Goal: Use online tool/utility: Utilize a website feature to perform a specific function

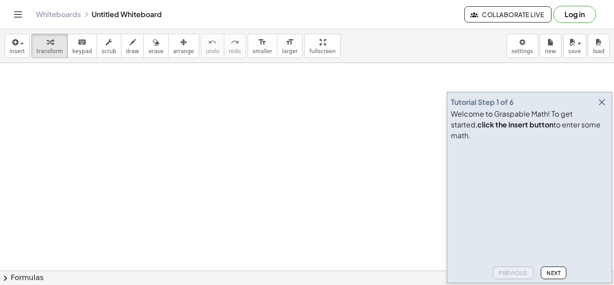
click at [548, 272] on span "Next" at bounding box center [554, 272] width 14 height 7
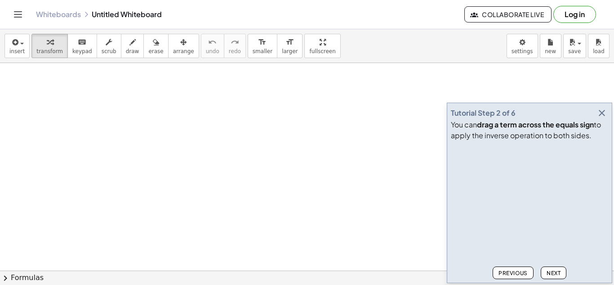
click at [548, 272] on span "Next" at bounding box center [554, 272] width 14 height 7
click at [549, 271] on span "Next" at bounding box center [554, 272] width 14 height 7
click at [548, 271] on span "Next" at bounding box center [554, 272] width 14 height 7
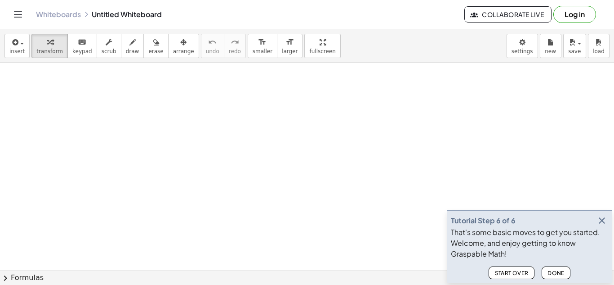
click at [548, 271] on span "Done" at bounding box center [556, 272] width 17 height 7
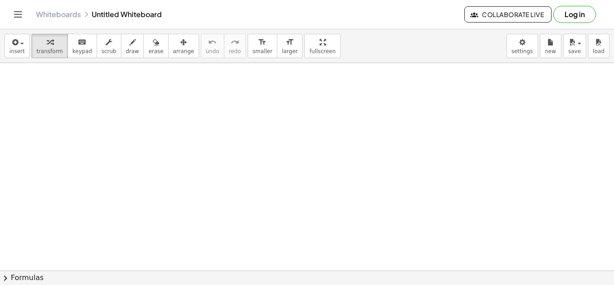
click at [453, 246] on div at bounding box center [455, 248] width 10 height 10
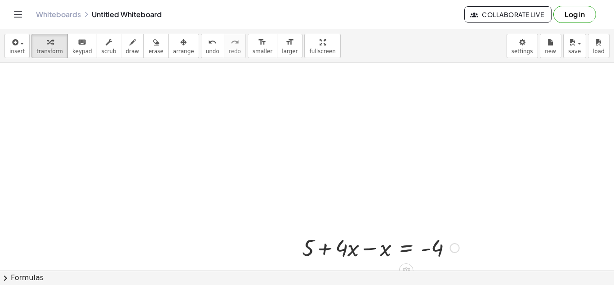
click at [370, 250] on div at bounding box center [381, 247] width 166 height 31
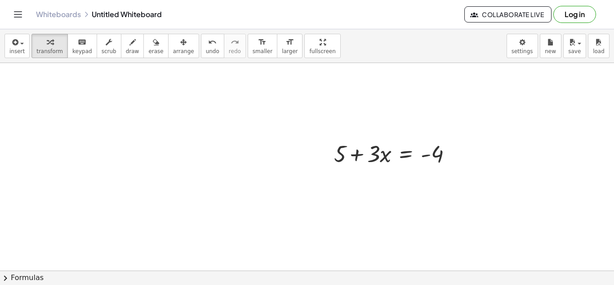
scroll to position [93, 0]
click at [423, 158] on div at bounding box center [397, 154] width 134 height 31
click at [449, 155] on div at bounding box center [452, 155] width 10 height 10
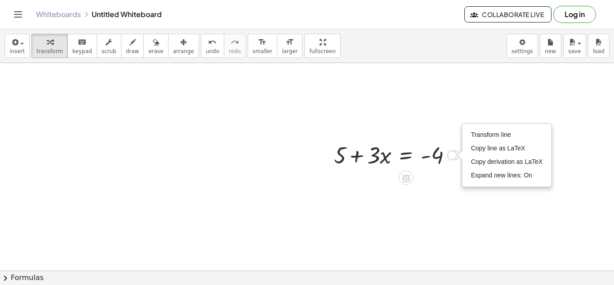
click at [455, 170] on div "+ 5 + · 4 · x − x = - 4 + 5 + · x = - 4 · 3 Fix a mistake Transform line Copy l…" at bounding box center [393, 154] width 145 height 35
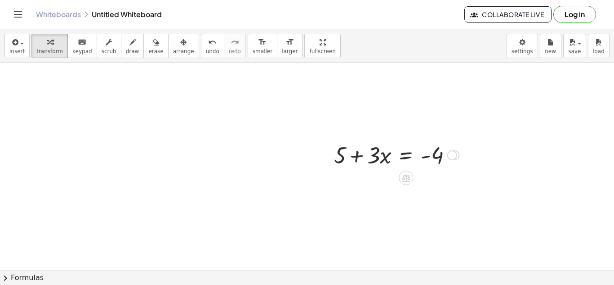
click at [457, 154] on div "Transform line Copy line as LaTeX Copy derivation as LaTeX Expand new lines: On" at bounding box center [452, 155] width 10 height 10
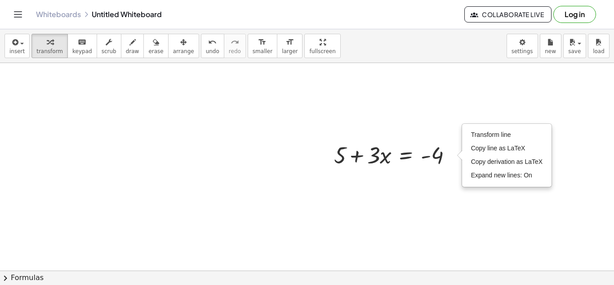
click at [447, 191] on div at bounding box center [307, 206] width 614 height 473
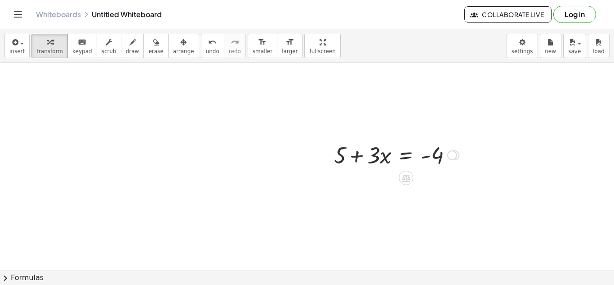
click at [406, 153] on div at bounding box center [397, 154] width 134 height 31
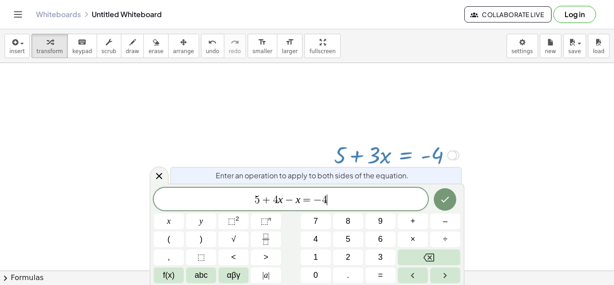
scroll to position [2, 0]
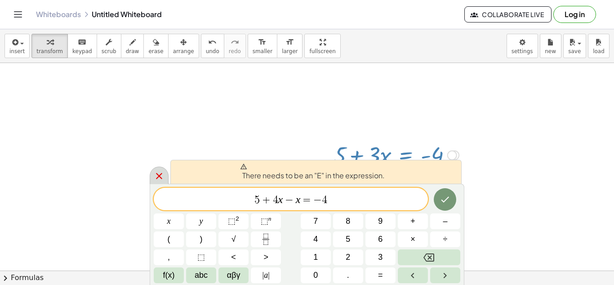
click at [157, 171] on icon at bounding box center [159, 175] width 11 height 11
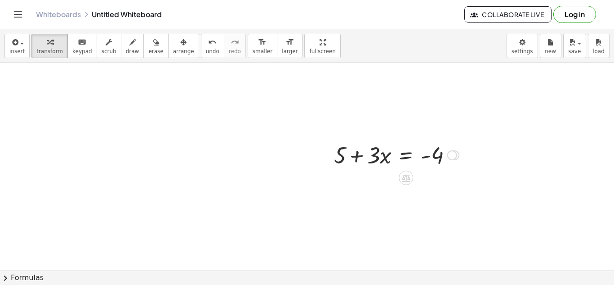
click at [400, 157] on div at bounding box center [397, 154] width 134 height 31
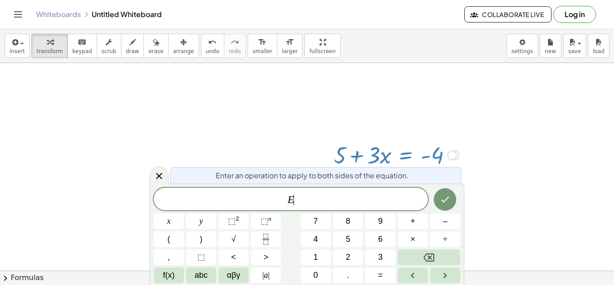
scroll to position [3, 0]
click at [545, 123] on div at bounding box center [307, 206] width 614 height 473
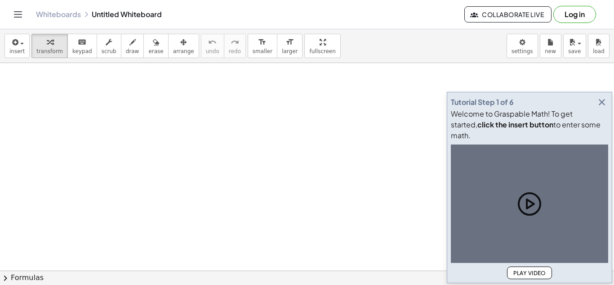
click at [604, 107] on icon "button" at bounding box center [602, 102] width 11 height 11
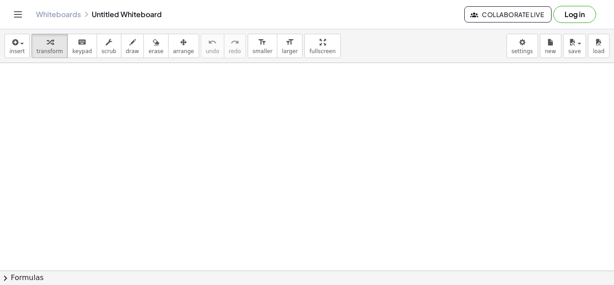
drag, startPoint x: 302, startPoint y: 108, endPoint x: 457, endPoint y: 108, distance: 155.1
click at [457, 108] on div at bounding box center [377, 104] width 166 height 31
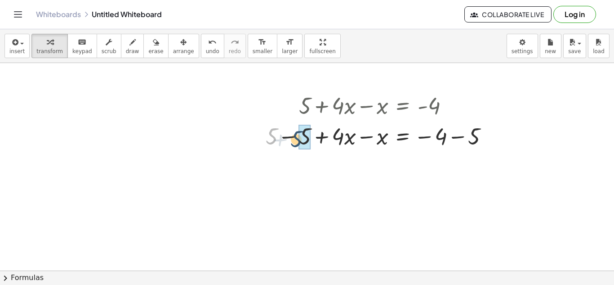
drag, startPoint x: 272, startPoint y: 135, endPoint x: 298, endPoint y: 138, distance: 25.8
click at [298, 138] on div at bounding box center [380, 135] width 239 height 31
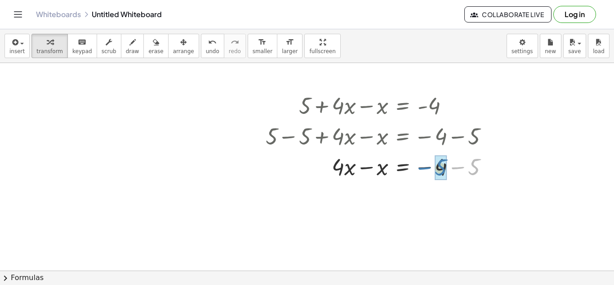
drag, startPoint x: 473, startPoint y: 167, endPoint x: 439, endPoint y: 167, distance: 33.3
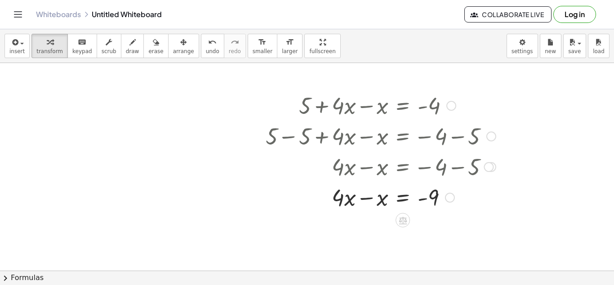
click at [369, 198] on div at bounding box center [380, 196] width 239 height 31
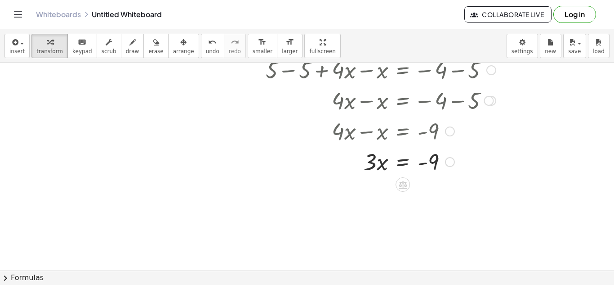
scroll to position [170, 0]
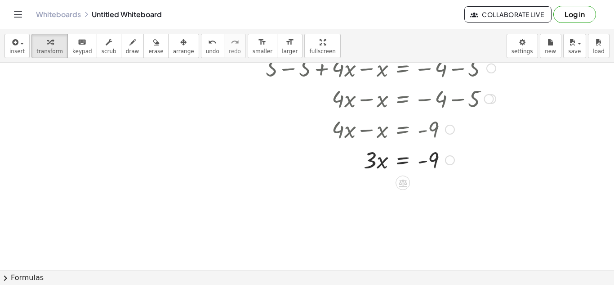
click at [381, 164] on div at bounding box center [380, 159] width 239 height 31
drag, startPoint x: 374, startPoint y: 161, endPoint x: 375, endPoint y: 182, distance: 20.3
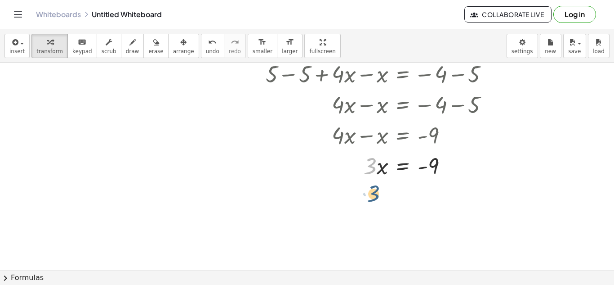
drag, startPoint x: 372, startPoint y: 167, endPoint x: 375, endPoint y: 195, distance: 28.1
click at [405, 185] on icon at bounding box center [403, 189] width 8 height 8
click at [423, 191] on span "÷" at bounding box center [421, 188] width 5 height 13
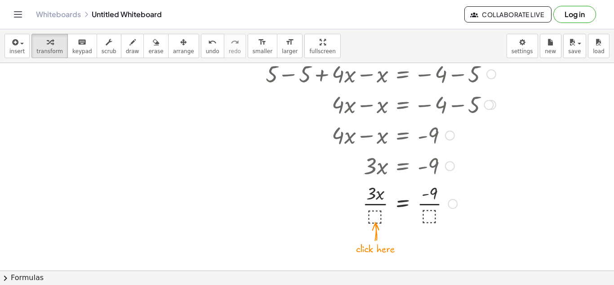
click at [376, 214] on div at bounding box center [380, 202] width 239 height 45
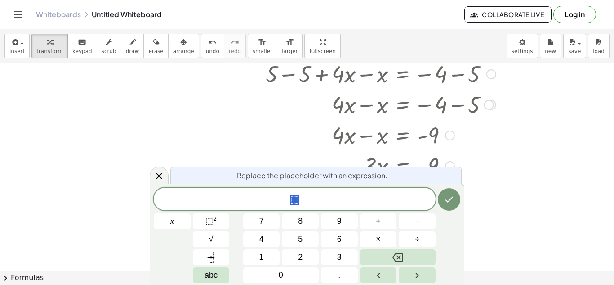
scroll to position [1, 0]
click at [330, 254] on button "3" at bounding box center [339, 257] width 37 height 16
click at [448, 200] on icon "Done" at bounding box center [449, 199] width 11 height 11
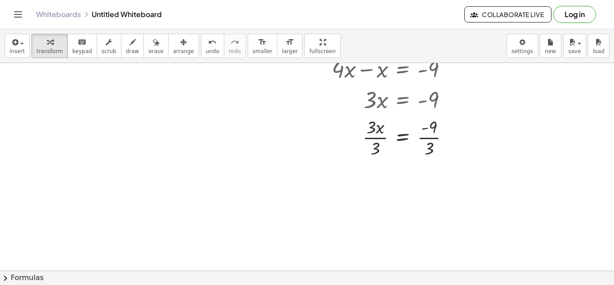
scroll to position [253, 0]
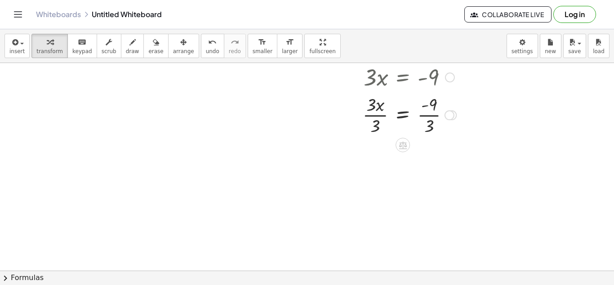
click at [431, 115] on div at bounding box center [380, 114] width 239 height 45
click at [379, 154] on div at bounding box center [380, 159] width 239 height 45
click at [370, 159] on div at bounding box center [380, 159] width 239 height 45
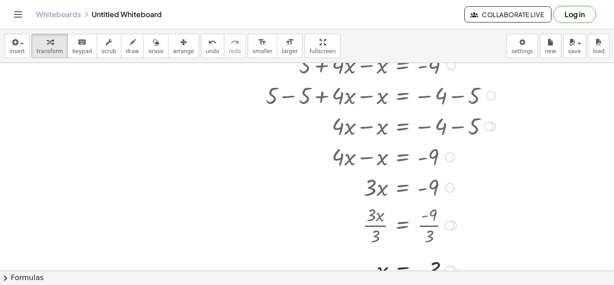
scroll to position [143, 0]
click at [253, 40] on div "format_size" at bounding box center [263, 41] width 20 height 11
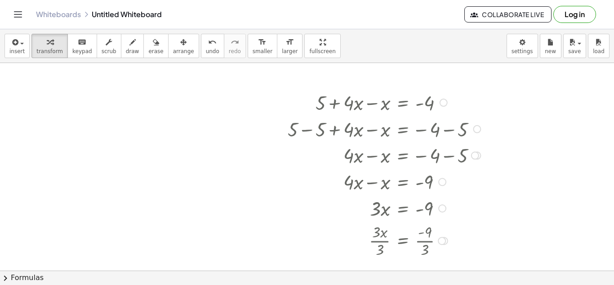
scroll to position [106, 0]
click at [552, 38] on icon "button" at bounding box center [551, 42] width 6 height 11
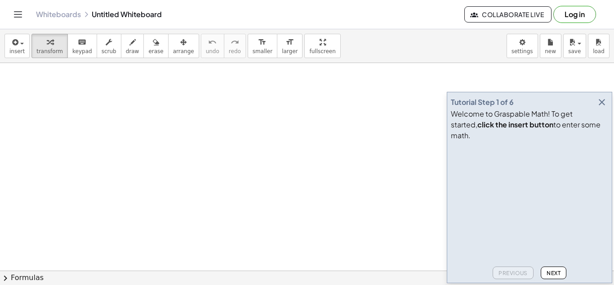
click at [599, 107] on icon "button" at bounding box center [602, 102] width 11 height 11
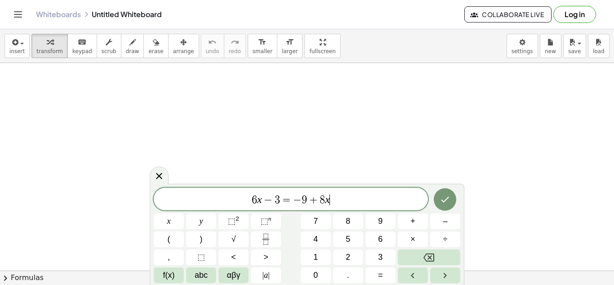
scroll to position [0, 0]
click at [447, 194] on icon "Done" at bounding box center [445, 199] width 11 height 11
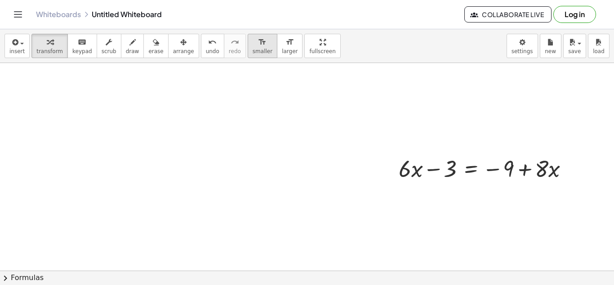
click at [258, 37] on icon "format_size" at bounding box center [262, 42] width 9 height 11
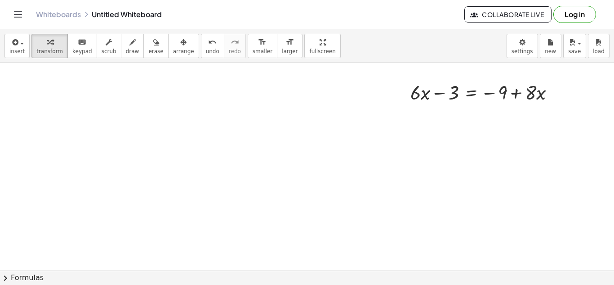
scroll to position [79, 0]
click at [538, 89] on div at bounding box center [486, 89] width 160 height 27
drag, startPoint x: 532, startPoint y: 90, endPoint x: 390, endPoint y: 98, distance: 142.3
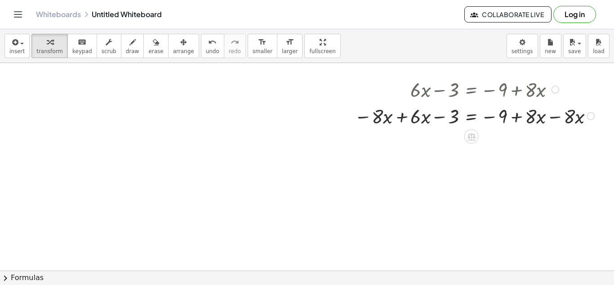
click at [401, 118] on div at bounding box center [476, 115] width 252 height 27
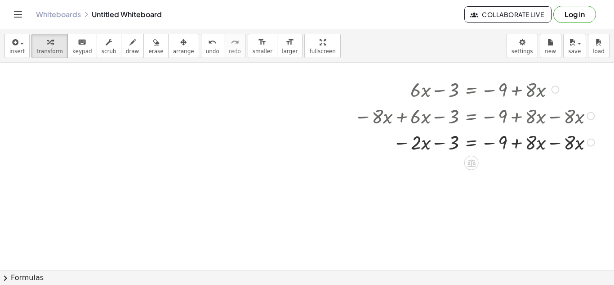
click at [557, 143] on div at bounding box center [476, 141] width 252 height 27
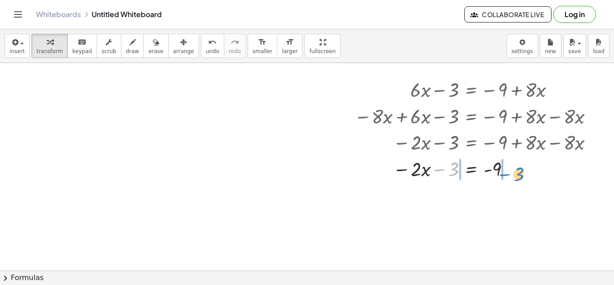
drag, startPoint x: 445, startPoint y: 170, endPoint x: 510, endPoint y: 166, distance: 65.3
click at [510, 166] on div at bounding box center [476, 168] width 252 height 27
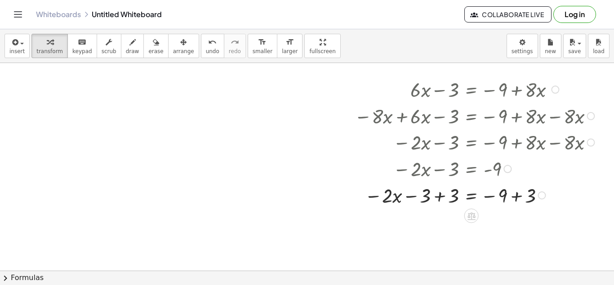
click at [440, 195] on div at bounding box center [476, 194] width 252 height 27
click at [515, 196] on div at bounding box center [461, 194] width 282 height 27
click at [517, 222] on div at bounding box center [476, 221] width 252 height 27
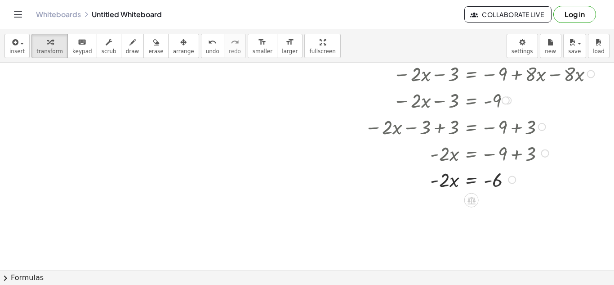
scroll to position [134, 1]
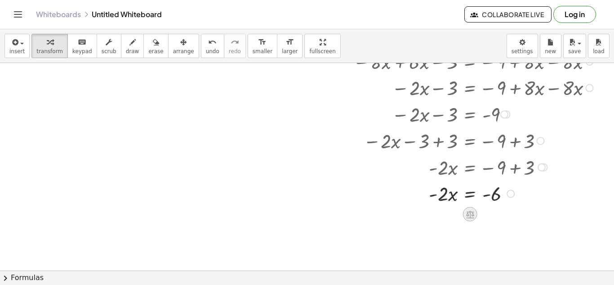
click at [467, 216] on icon at bounding box center [470, 214] width 8 height 8
click at [485, 214] on div "÷" at bounding box center [488, 214] width 14 height 14
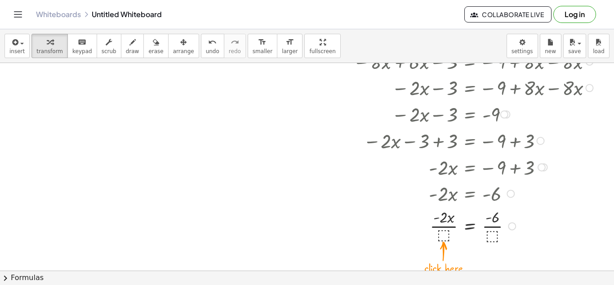
click at [446, 230] on div at bounding box center [474, 225] width 252 height 39
click at [444, 236] on div at bounding box center [474, 225] width 252 height 39
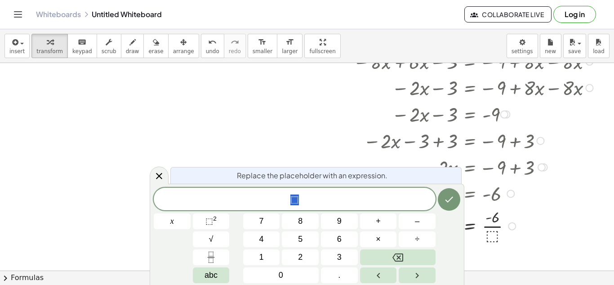
scroll to position [1, 0]
click at [409, 223] on button "–" at bounding box center [417, 221] width 37 height 16
click at [297, 256] on button "2" at bounding box center [300, 257] width 37 height 16
click at [454, 201] on icon "Done" at bounding box center [449, 199] width 11 height 11
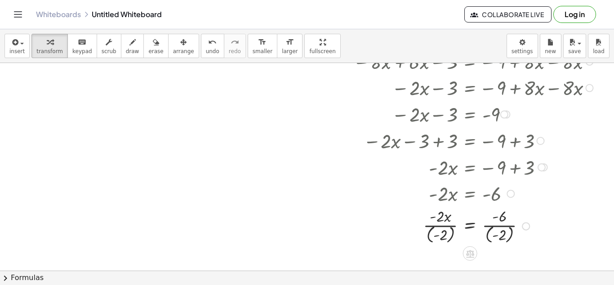
click at [442, 223] on div at bounding box center [474, 225] width 252 height 40
click at [444, 224] on div at bounding box center [474, 225] width 252 height 40
click at [444, 235] on div at bounding box center [474, 225] width 252 height 40
click at [500, 230] on div at bounding box center [474, 225] width 252 height 40
click at [501, 234] on div at bounding box center [474, 225] width 252 height 40
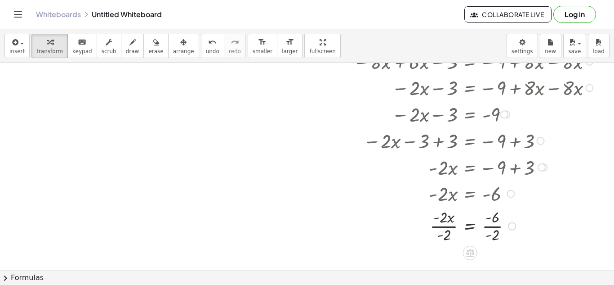
click at [493, 221] on div at bounding box center [474, 225] width 252 height 39
click at [493, 224] on div at bounding box center [474, 225] width 252 height 39
click at [437, 225] on div at bounding box center [474, 225] width 252 height 39
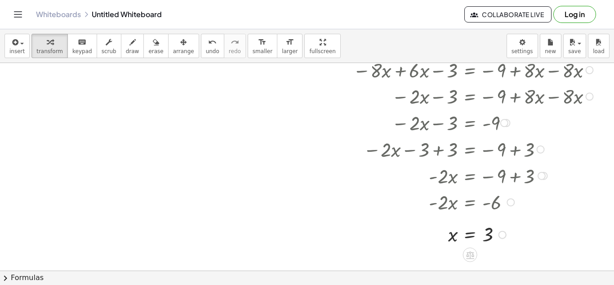
scroll to position [129, 1]
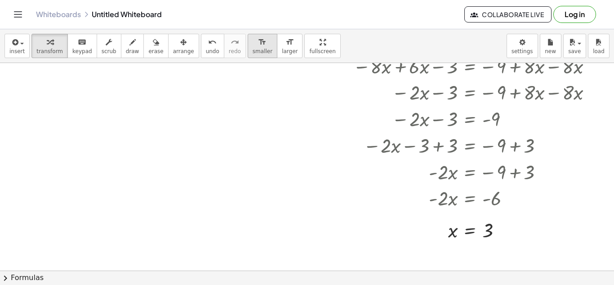
click at [258, 47] on icon "format_size" at bounding box center [262, 42] width 9 height 11
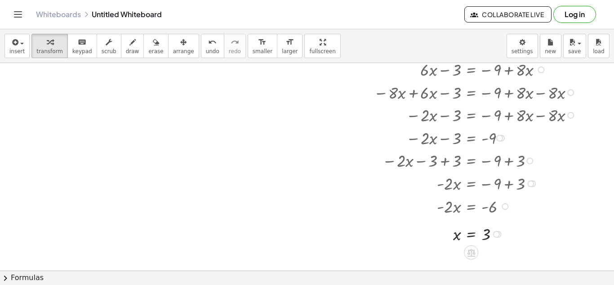
scroll to position [85, 0]
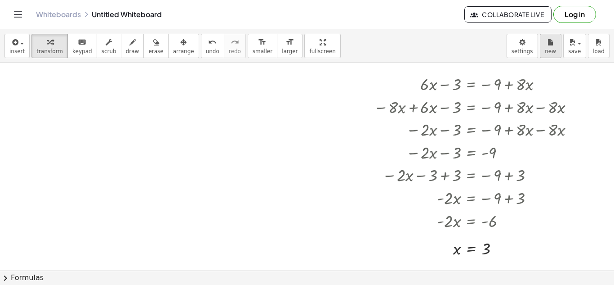
click at [555, 46] on div "button" at bounding box center [551, 41] width 12 height 11
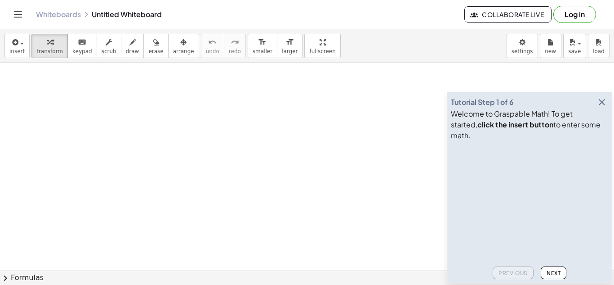
click at [604, 107] on icon "button" at bounding box center [602, 102] width 11 height 11
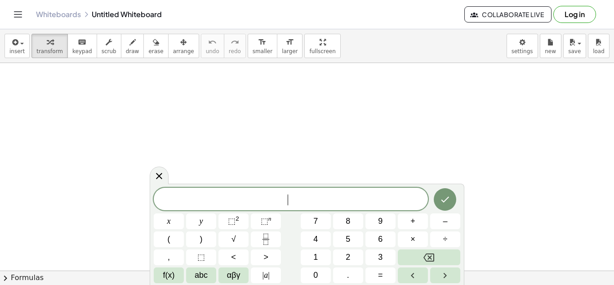
scroll to position [0, 0]
click at [445, 202] on icon "Done" at bounding box center [445, 199] width 11 height 11
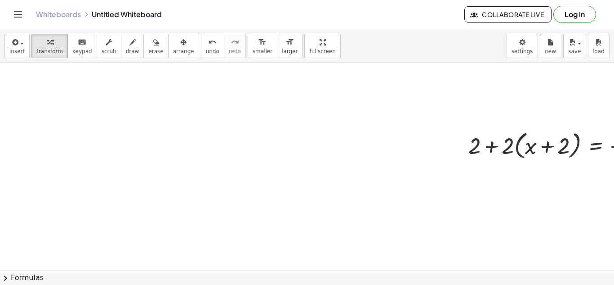
scroll to position [0, 55]
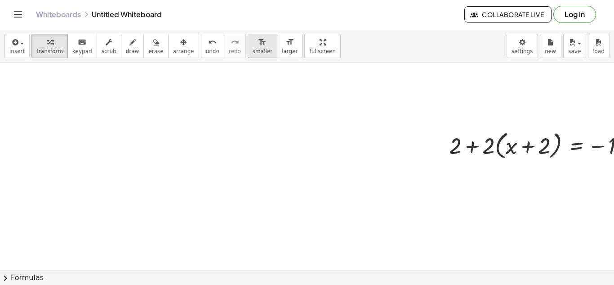
click at [258, 39] on icon "format_size" at bounding box center [262, 42] width 9 height 11
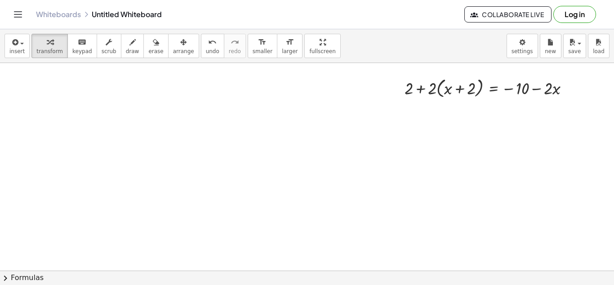
scroll to position [61, 138]
click at [440, 86] on div at bounding box center [490, 83] width 181 height 25
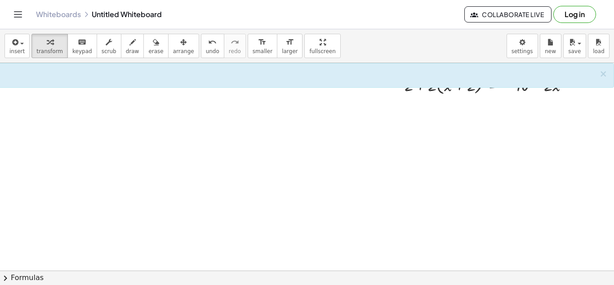
click at [440, 130] on div at bounding box center [238, 238] width 752 height 473
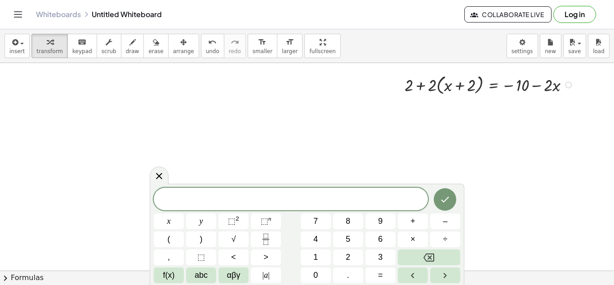
click at [432, 87] on div at bounding box center [490, 83] width 181 height 25
click at [158, 177] on icon at bounding box center [159, 176] width 6 height 6
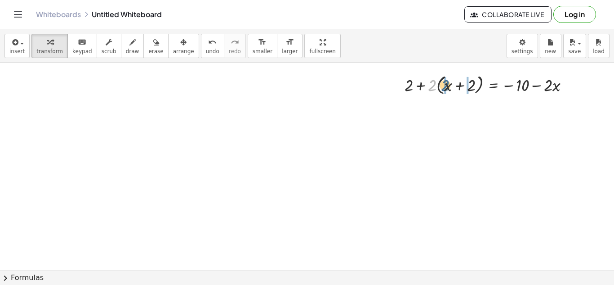
drag, startPoint x: 430, startPoint y: 85, endPoint x: 444, endPoint y: 85, distance: 13.9
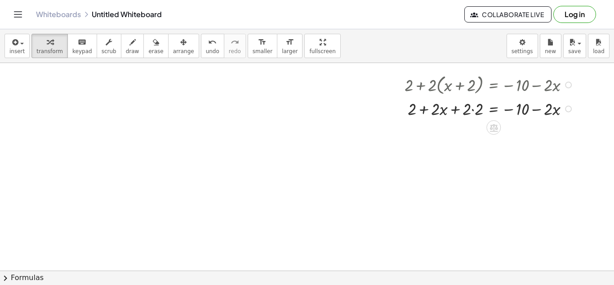
click at [472, 107] on div at bounding box center [490, 108] width 181 height 23
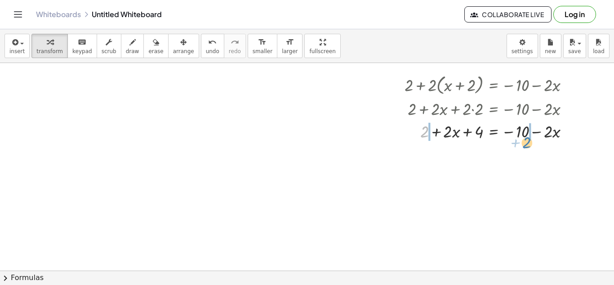
drag, startPoint x: 423, startPoint y: 133, endPoint x: 526, endPoint y: 144, distance: 103.1
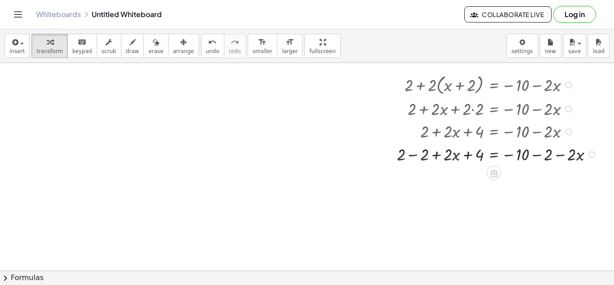
click at [410, 156] on div at bounding box center [498, 153] width 212 height 23
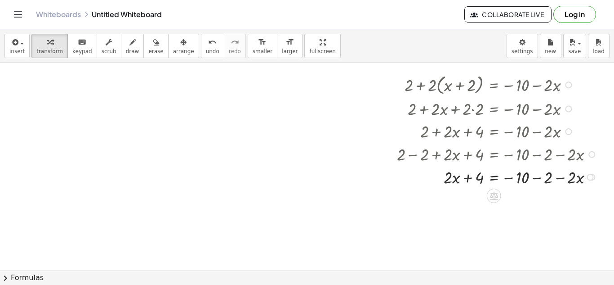
click at [534, 176] on div at bounding box center [498, 176] width 212 height 23
drag, startPoint x: 476, startPoint y: 201, endPoint x: 528, endPoint y: 198, distance: 52.2
click at [528, 198] on div at bounding box center [498, 198] width 212 height 23
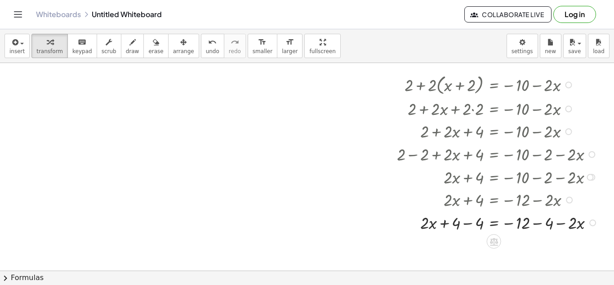
click at [470, 220] on div at bounding box center [498, 221] width 213 height 23
click at [537, 245] on div at bounding box center [498, 244] width 213 height 23
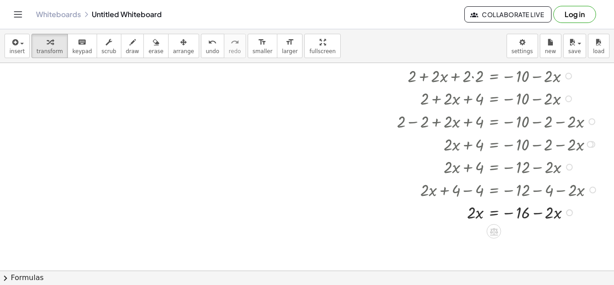
scroll to position [95, 138]
drag, startPoint x: 553, startPoint y: 211, endPoint x: 449, endPoint y: 216, distance: 104.4
click at [449, 216] on div at bounding box center [498, 210] width 213 height 23
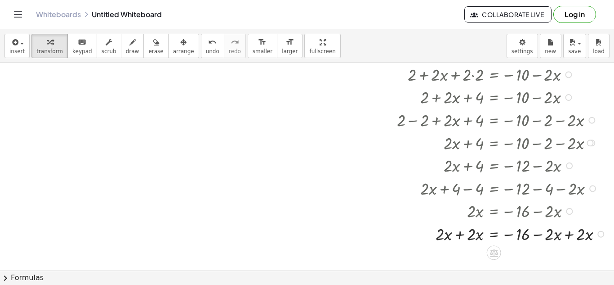
click at [569, 237] on div at bounding box center [502, 233] width 221 height 23
click at [459, 234] on div at bounding box center [502, 233] width 221 height 23
click at [461, 260] on div at bounding box center [502, 256] width 221 height 23
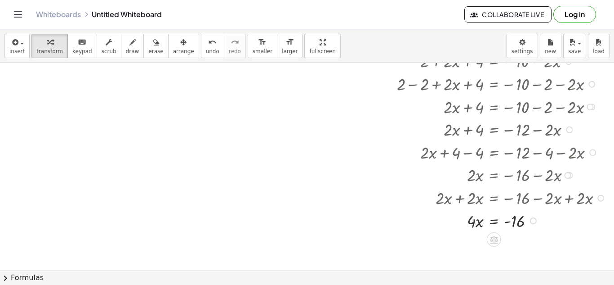
scroll to position [139, 138]
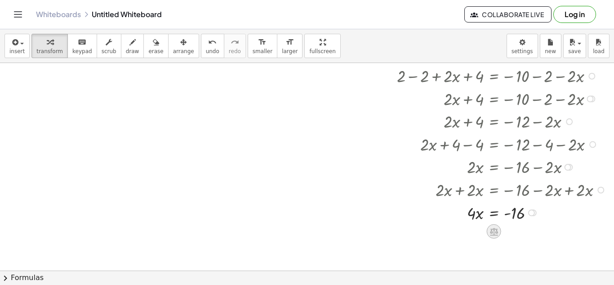
click at [499, 228] on div at bounding box center [494, 231] width 14 height 14
click at [511, 238] on div "÷" at bounding box center [512, 231] width 14 height 14
click at [474, 245] on div at bounding box center [502, 239] width 221 height 33
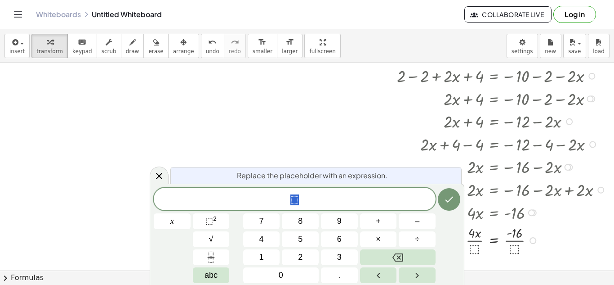
scroll to position [1, 0]
click at [265, 234] on button "4" at bounding box center [261, 239] width 37 height 16
click at [443, 205] on button "Done" at bounding box center [449, 199] width 22 height 22
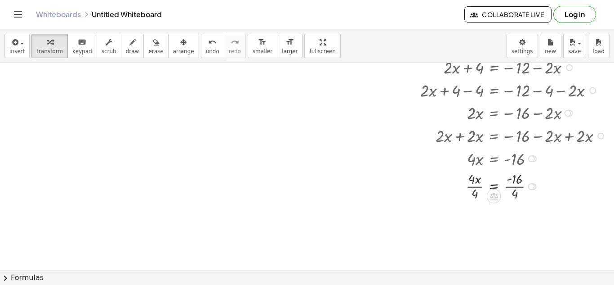
scroll to position [199, 138]
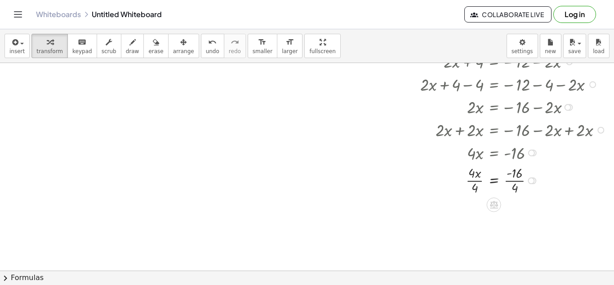
click at [471, 180] on div at bounding box center [502, 179] width 221 height 33
click at [516, 214] on div at bounding box center [502, 212] width 221 height 33
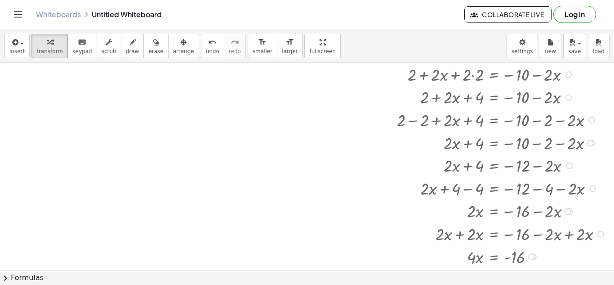
scroll to position [94, 138]
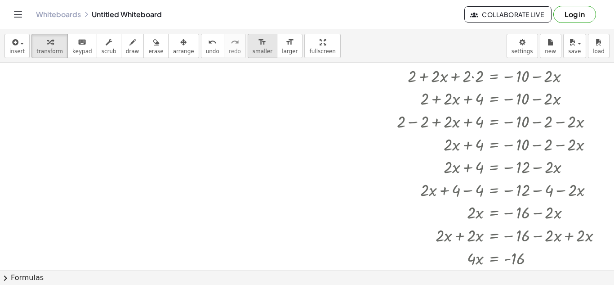
click at [253, 50] on span "smaller" at bounding box center [263, 51] width 20 height 6
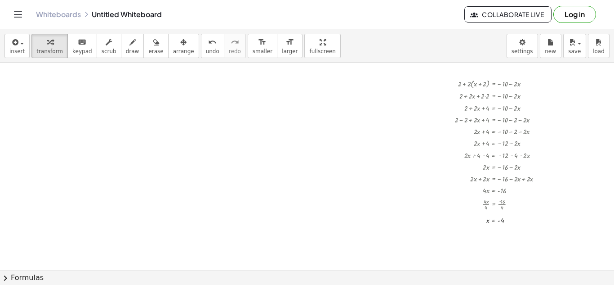
scroll to position [57, 138]
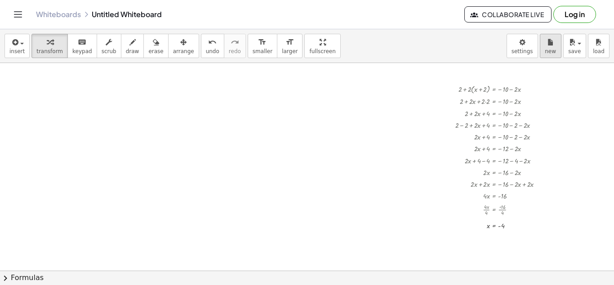
click at [543, 47] on button "new" at bounding box center [551, 46] width 22 height 24
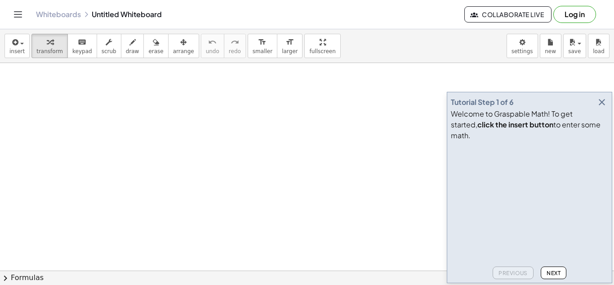
click at [603, 107] on icon "button" at bounding box center [602, 102] width 11 height 11
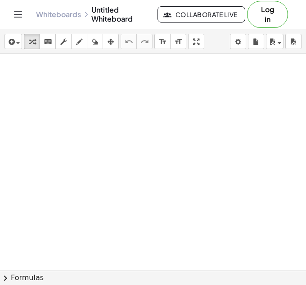
click at [116, 181] on div at bounding box center [153, 290] width 306 height 473
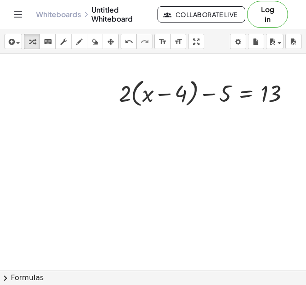
scroll to position [109, 10]
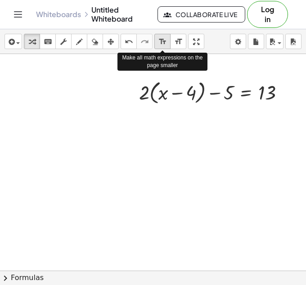
click at [167, 41] on div "format_size" at bounding box center [162, 41] width 12 height 11
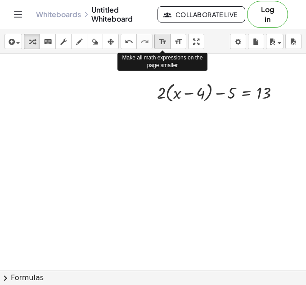
click at [167, 41] on div "format_size" at bounding box center [162, 41] width 12 height 11
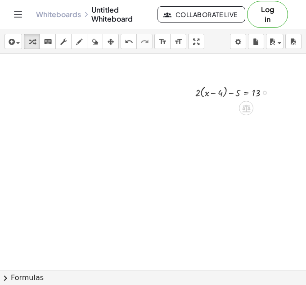
click at [199, 94] on div at bounding box center [235, 92] width 89 height 16
drag, startPoint x: 198, startPoint y: 94, endPoint x: 207, endPoint y: 94, distance: 9.0
click at [207, 94] on div at bounding box center [235, 92] width 89 height 16
click at [220, 108] on div at bounding box center [235, 107] width 89 height 15
click at [231, 123] on div at bounding box center [235, 122] width 89 height 15
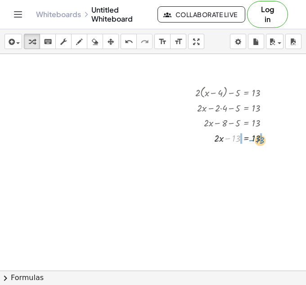
drag, startPoint x: 235, startPoint y: 140, endPoint x: 259, endPoint y: 142, distance: 23.9
click at [259, 142] on div at bounding box center [235, 137] width 89 height 15
click at [227, 153] on div at bounding box center [244, 152] width 106 height 15
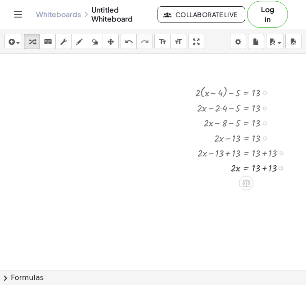
click at [265, 168] on div at bounding box center [244, 167] width 106 height 15
click at [245, 201] on icon at bounding box center [246, 198] width 8 height 8
click at [263, 201] on span "÷" at bounding box center [264, 198] width 5 height 13
click at [235, 203] on div at bounding box center [244, 199] width 106 height 21
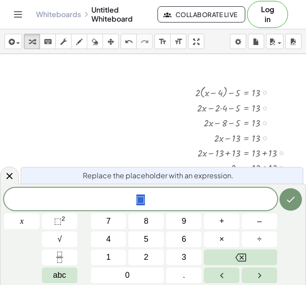
scroll to position [1, 0]
click at [148, 260] on button "2" at bounding box center [146, 257] width 36 height 16
click at [295, 208] on button "Done" at bounding box center [290, 199] width 22 height 22
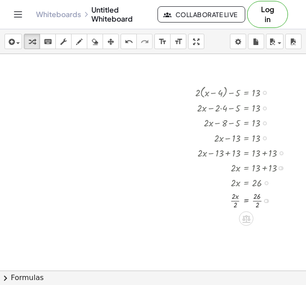
click at [233, 201] on div at bounding box center [244, 199] width 106 height 21
click at [257, 199] on div at bounding box center [241, 199] width 112 height 21
click at [257, 221] on div at bounding box center [244, 220] width 106 height 21
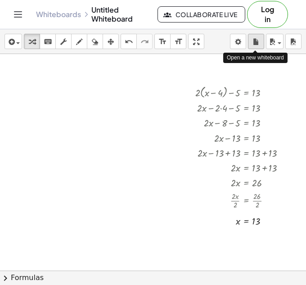
click at [251, 40] on div "button" at bounding box center [256, 41] width 12 height 11
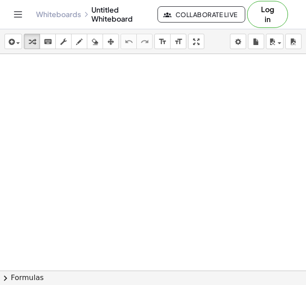
click at [112, 193] on div at bounding box center [153, 270] width 306 height 432
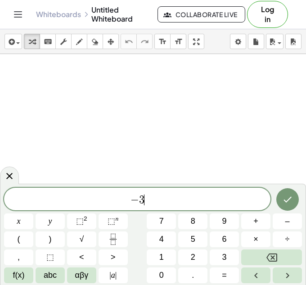
scroll to position [1, 0]
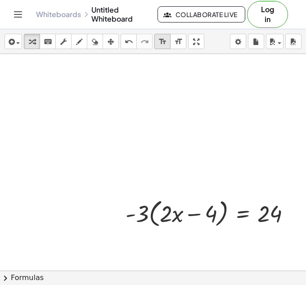
click at [161, 36] on div "format_size" at bounding box center [162, 41] width 12 height 11
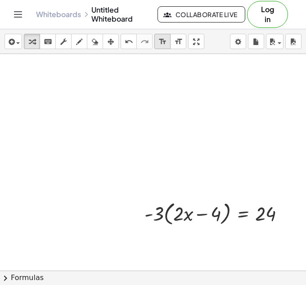
click at [161, 36] on div "format_size" at bounding box center [162, 41] width 12 height 11
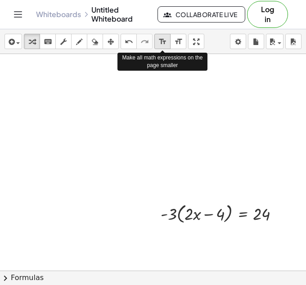
click at [161, 36] on div "format_size" at bounding box center [162, 41] width 12 height 11
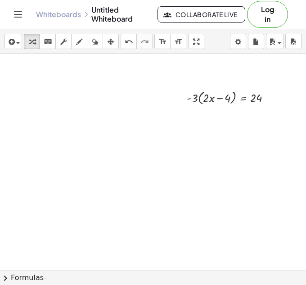
scroll to position [117, 0]
drag, startPoint x: 193, startPoint y: 95, endPoint x: 211, endPoint y: 95, distance: 17.5
click at [211, 95] on div at bounding box center [232, 95] width 100 height 18
click at [229, 114] on div at bounding box center [229, 113] width 106 height 17
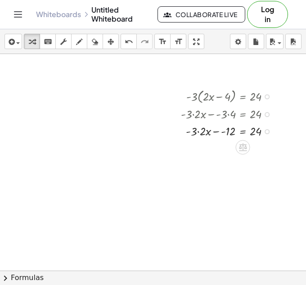
click at [198, 131] on div at bounding box center [229, 130] width 106 height 17
drag, startPoint x: 230, startPoint y: 132, endPoint x: 261, endPoint y: 134, distance: 31.5
click at [204, 149] on div at bounding box center [235, 147] width 131 height 17
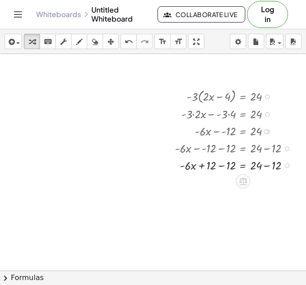
click at [221, 166] on div at bounding box center [235, 164] width 131 height 17
click at [264, 181] on div at bounding box center [235, 181] width 131 height 17
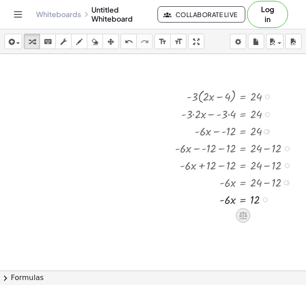
click at [244, 217] on icon at bounding box center [243, 216] width 8 height 8
click at [256, 217] on div "÷" at bounding box center [261, 215] width 14 height 14
click at [228, 202] on div at bounding box center [235, 198] width 130 height 17
click at [228, 224] on div at bounding box center [235, 219] width 131 height 24
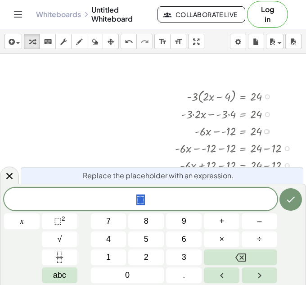
scroll to position [1, 0]
click at [254, 221] on button "–" at bounding box center [259, 221] width 36 height 16
click at [185, 236] on span "6" at bounding box center [184, 239] width 4 height 12
click at [290, 207] on button "Done" at bounding box center [290, 199] width 22 height 22
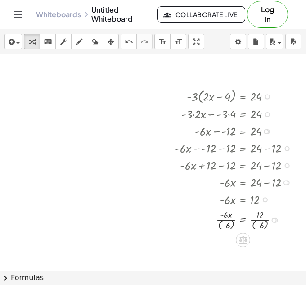
click at [225, 225] on div at bounding box center [235, 219] width 131 height 25
click at [227, 221] on div at bounding box center [235, 219] width 131 height 25
click at [230, 224] on div at bounding box center [235, 219] width 131 height 25
click at [229, 220] on div at bounding box center [233, 219] width 135 height 25
click at [229, 249] on div at bounding box center [235, 244] width 131 height 25
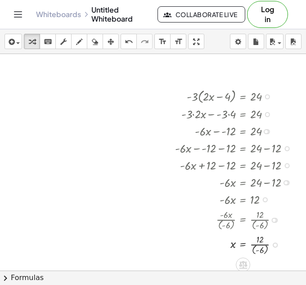
click at [267, 250] on div at bounding box center [235, 244] width 131 height 25
click at [255, 247] on div at bounding box center [235, 244] width 131 height 24
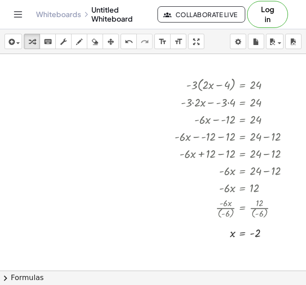
scroll to position [127, 0]
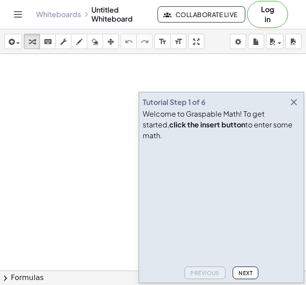
click at [295, 107] on icon "button" at bounding box center [293, 102] width 11 height 11
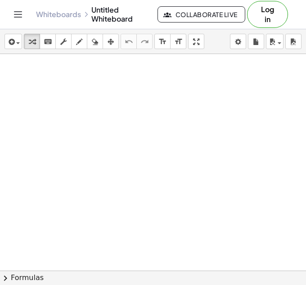
click at [113, 155] on div at bounding box center [153, 270] width 306 height 432
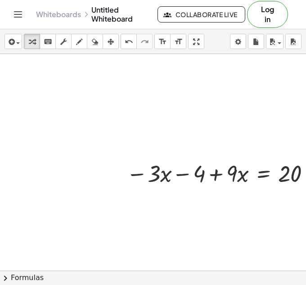
scroll to position [0, 17]
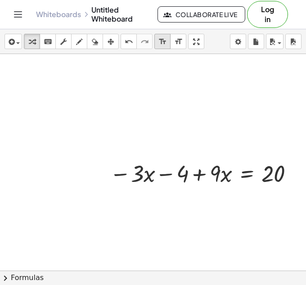
click at [164, 42] on icon "format_size" at bounding box center [162, 41] width 9 height 11
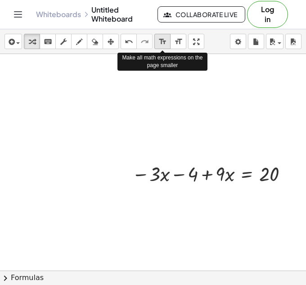
click at [164, 42] on icon "format_size" at bounding box center [162, 41] width 9 height 11
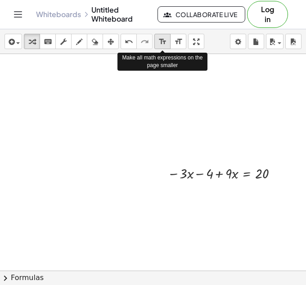
click at [164, 42] on icon "format_size" at bounding box center [162, 41] width 9 height 11
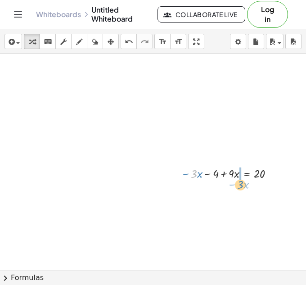
drag, startPoint x: 194, startPoint y: 176, endPoint x: 238, endPoint y: 184, distance: 44.4
click at [223, 192] on div at bounding box center [229, 189] width 107 height 17
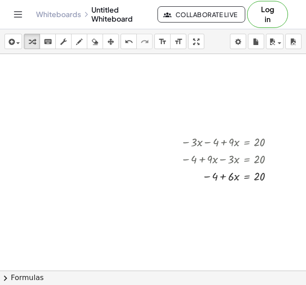
scroll to position [36, 17]
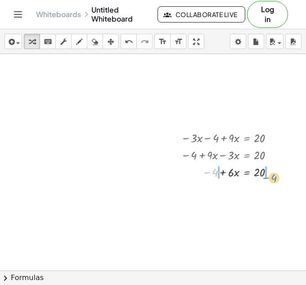
drag, startPoint x: 215, startPoint y: 172, endPoint x: 274, endPoint y: 177, distance: 59.1
click at [274, 177] on div at bounding box center [229, 171] width 107 height 17
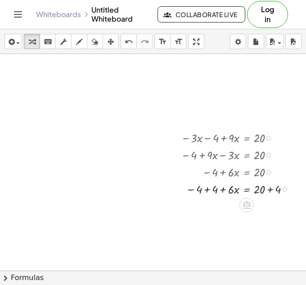
click at [207, 190] on div at bounding box center [237, 188] width 123 height 17
click at [270, 206] on div at bounding box center [238, 204] width 125 height 17
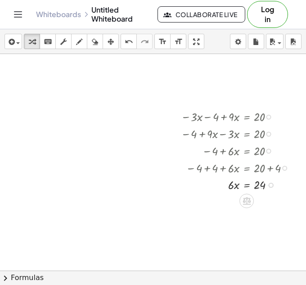
scroll to position [57, 16]
click at [244, 221] on icon at bounding box center [247, 218] width 8 height 8
click at [258, 219] on div "÷" at bounding box center [265, 217] width 14 height 14
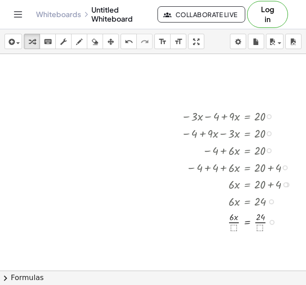
click at [232, 226] on div at bounding box center [239, 221] width 125 height 24
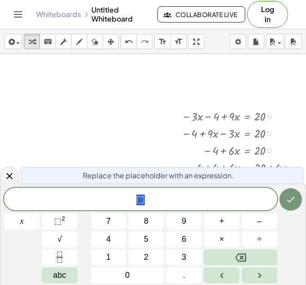
scroll to position [6, 0]
click at [175, 246] on button "6" at bounding box center [184, 239] width 36 height 16
click at [294, 203] on icon "Done" at bounding box center [290, 199] width 11 height 11
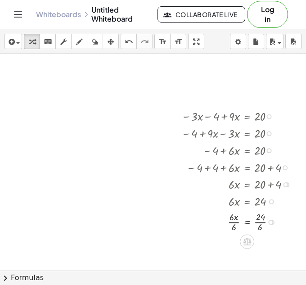
click at [233, 223] on div at bounding box center [239, 221] width 125 height 24
click at [262, 249] on div at bounding box center [239, 245] width 125 height 24
